Goal: Task Accomplishment & Management: Use online tool/utility

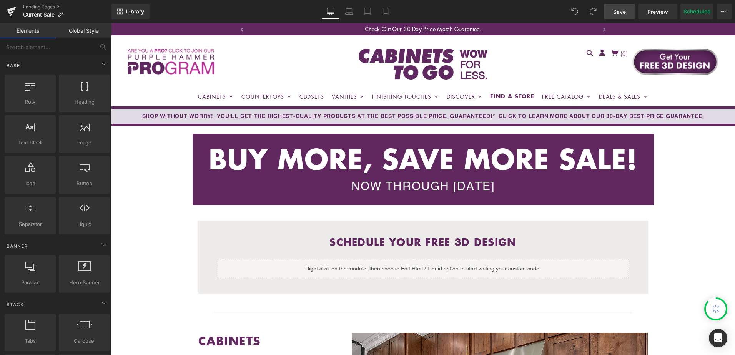
click at [617, 15] on span "Save" at bounding box center [619, 12] width 13 height 8
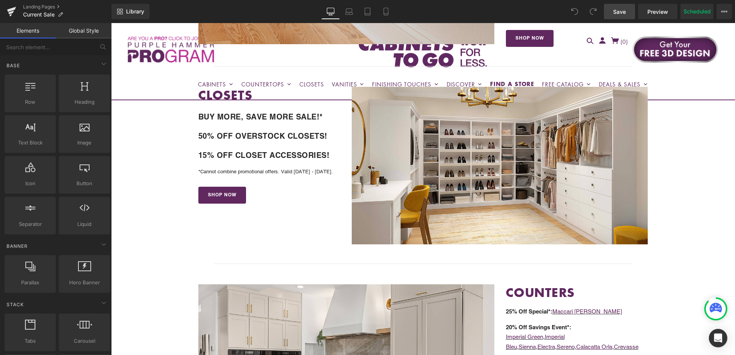
scroll to position [808, 0]
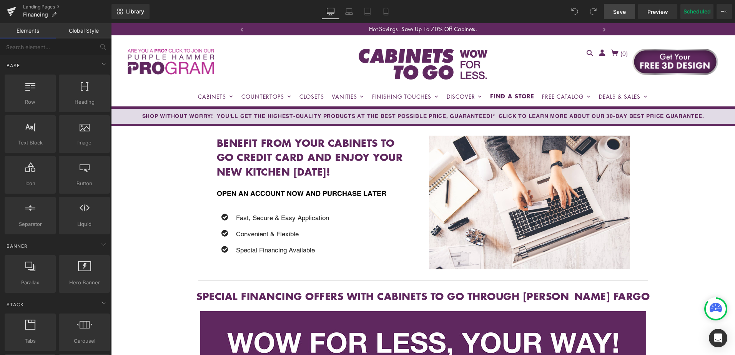
click at [623, 15] on span "Save" at bounding box center [619, 12] width 13 height 8
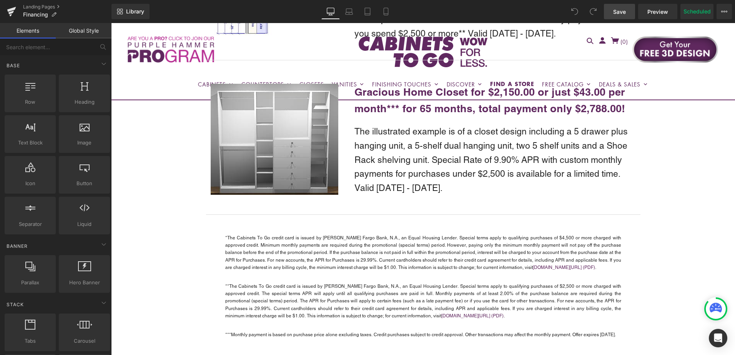
scroll to position [1115, 0]
